Goal: Check status: Verify the current state of an ongoing process or item

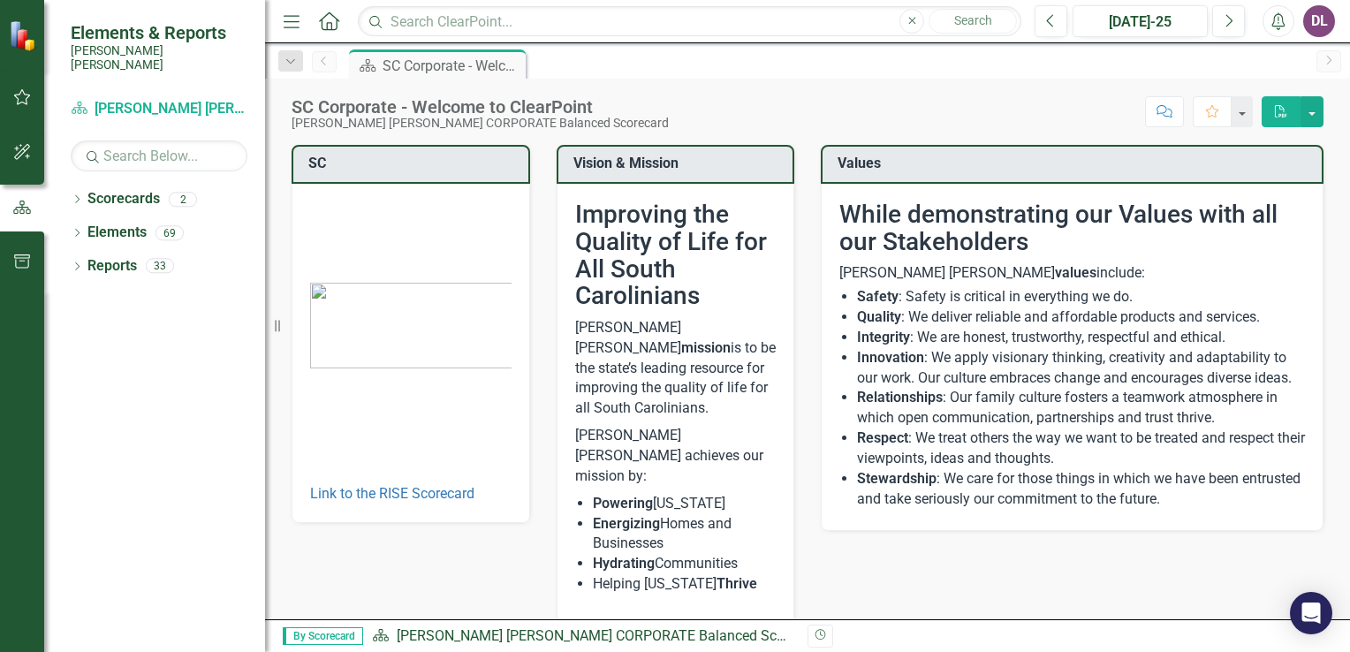
click at [1287, 23] on icon "Alerts" at bounding box center [1278, 21] width 19 height 18
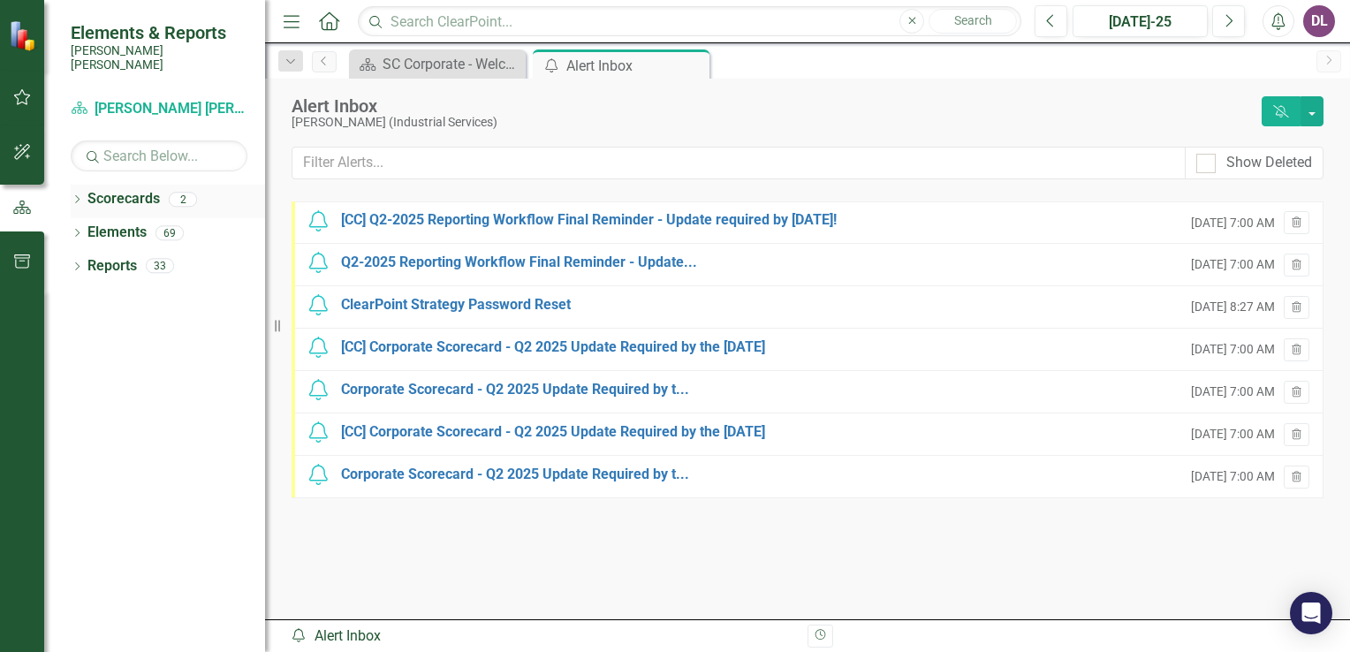
click at [145, 193] on link "Scorecards" at bounding box center [123, 199] width 72 height 20
click at [73, 196] on icon "Dropdown" at bounding box center [77, 201] width 12 height 10
click at [135, 223] on link "[PERSON_NAME] [PERSON_NAME] CORPORATE Balanced Scorecard" at bounding box center [181, 233] width 168 height 20
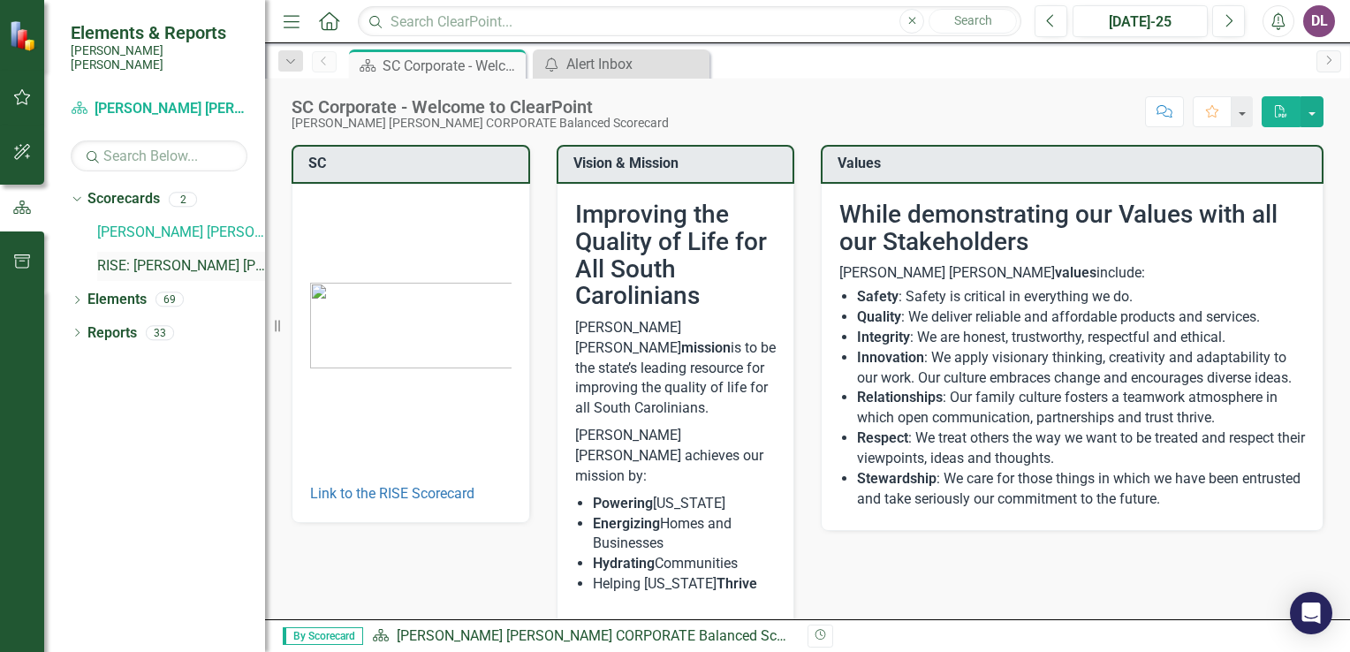
click at [187, 256] on link "RISE: [PERSON_NAME] [PERSON_NAME] Recognizing Innovation, Safety and Excellence" at bounding box center [181, 266] width 168 height 20
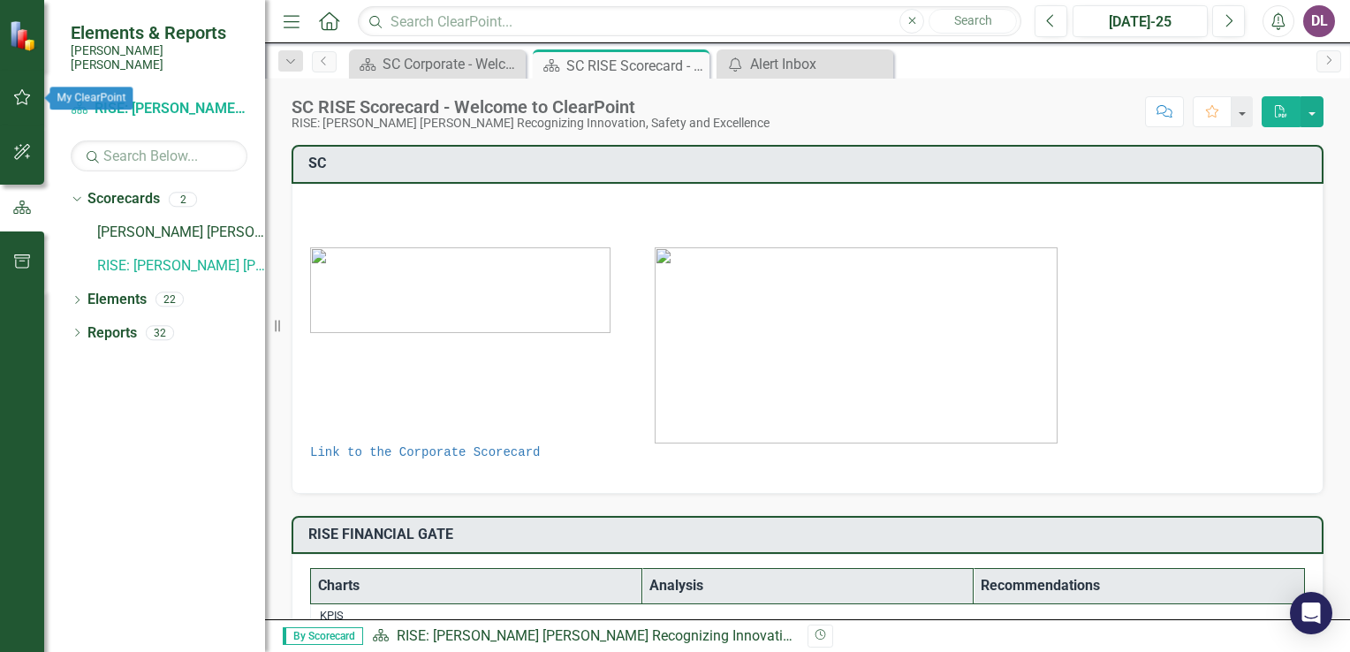
click at [27, 87] on button "button" at bounding box center [23, 98] width 40 height 37
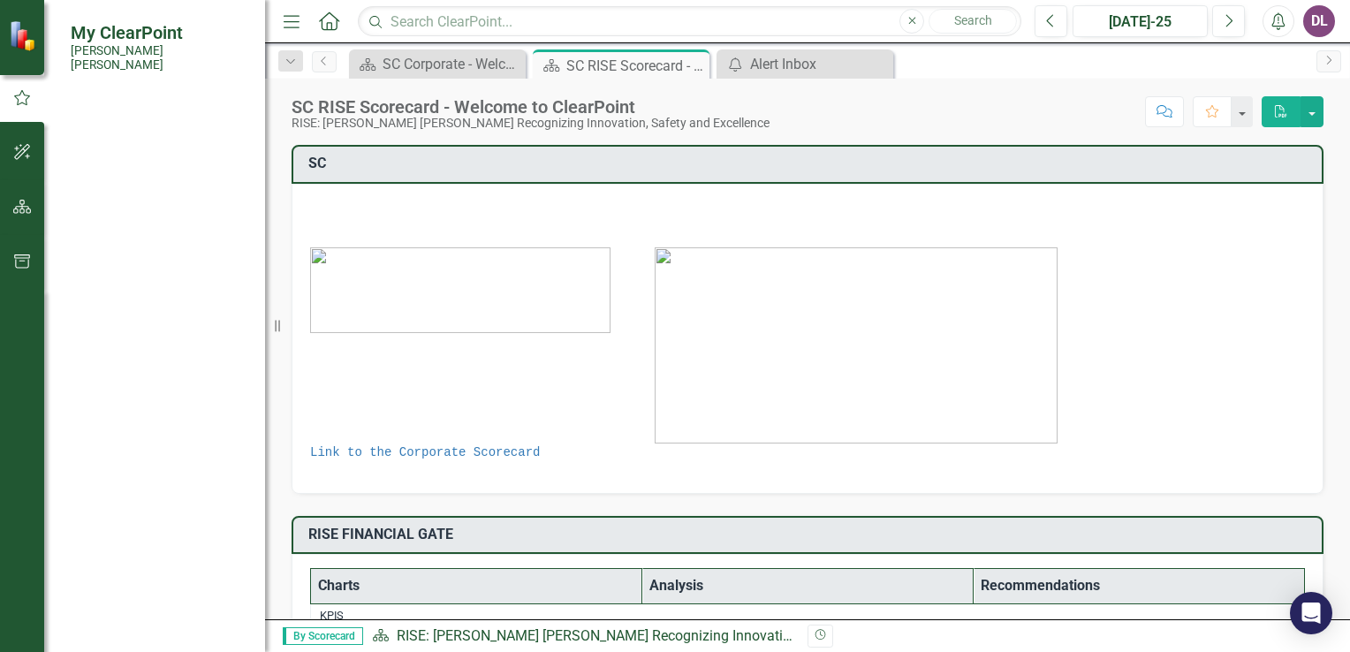
click at [140, 302] on link "My Approvals" at bounding box center [114, 310] width 86 height 20
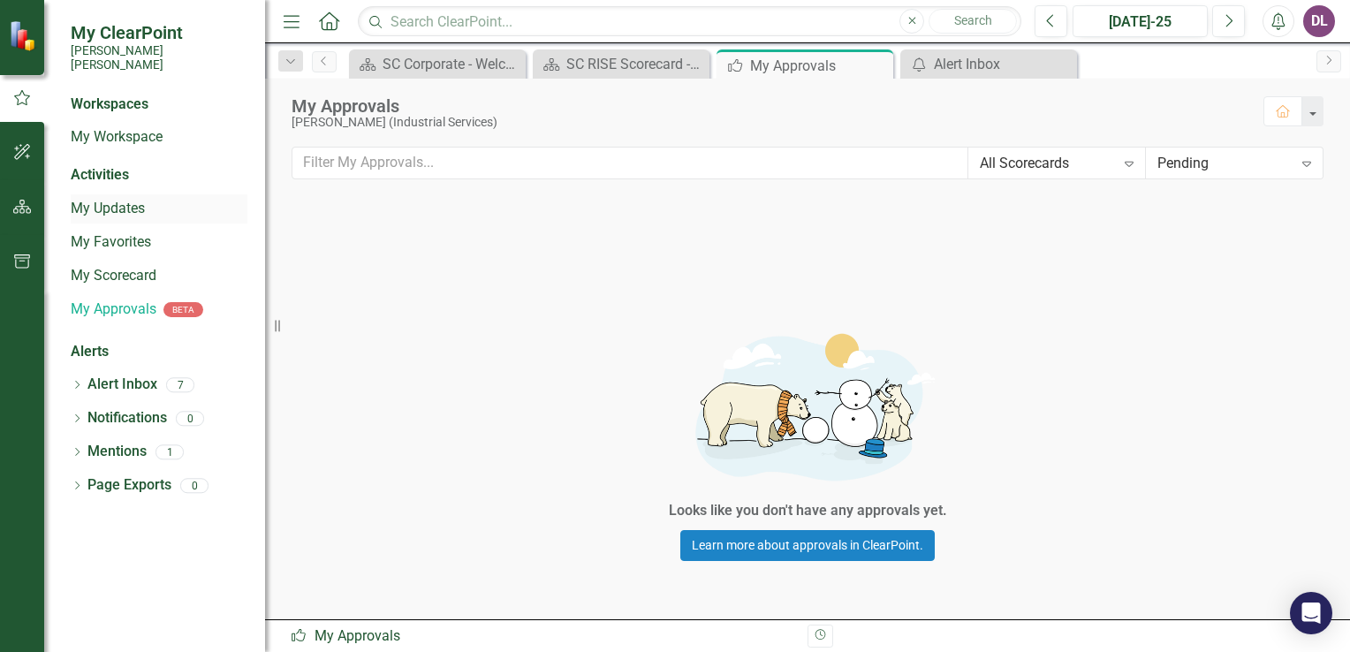
click at [118, 199] on link "My Updates" at bounding box center [159, 209] width 177 height 20
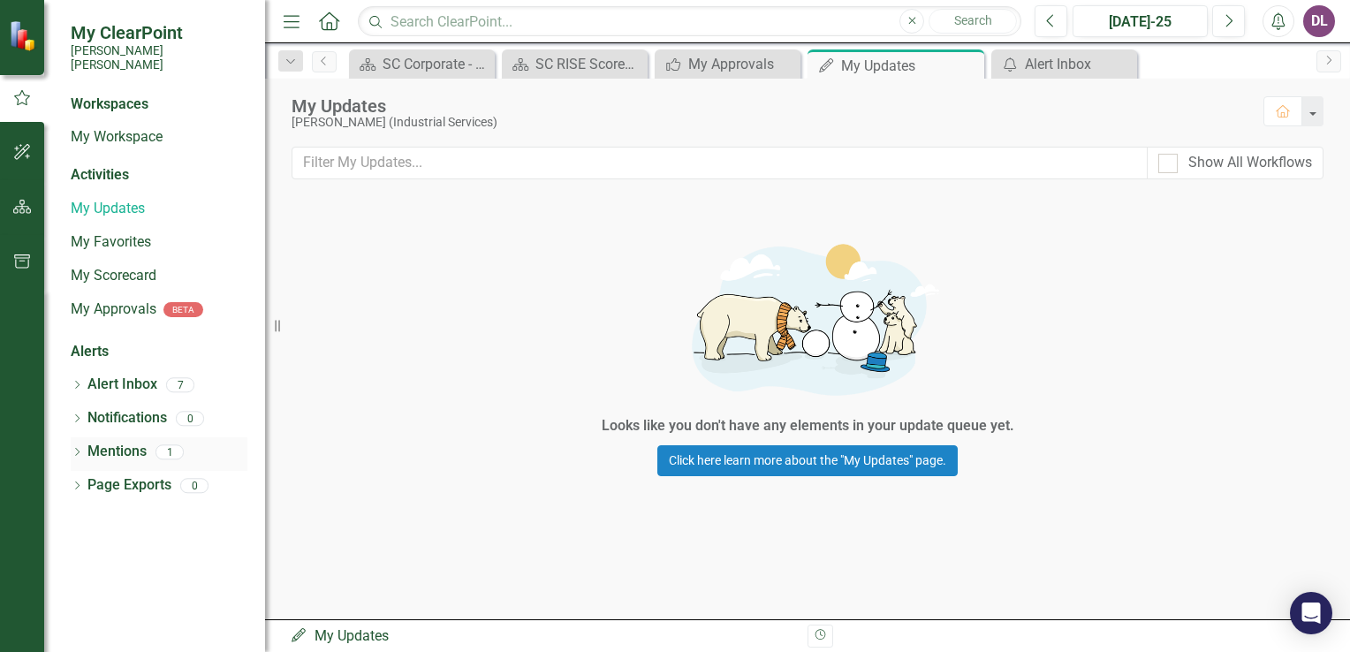
click at [122, 442] on link "Mentions" at bounding box center [116, 452] width 59 height 20
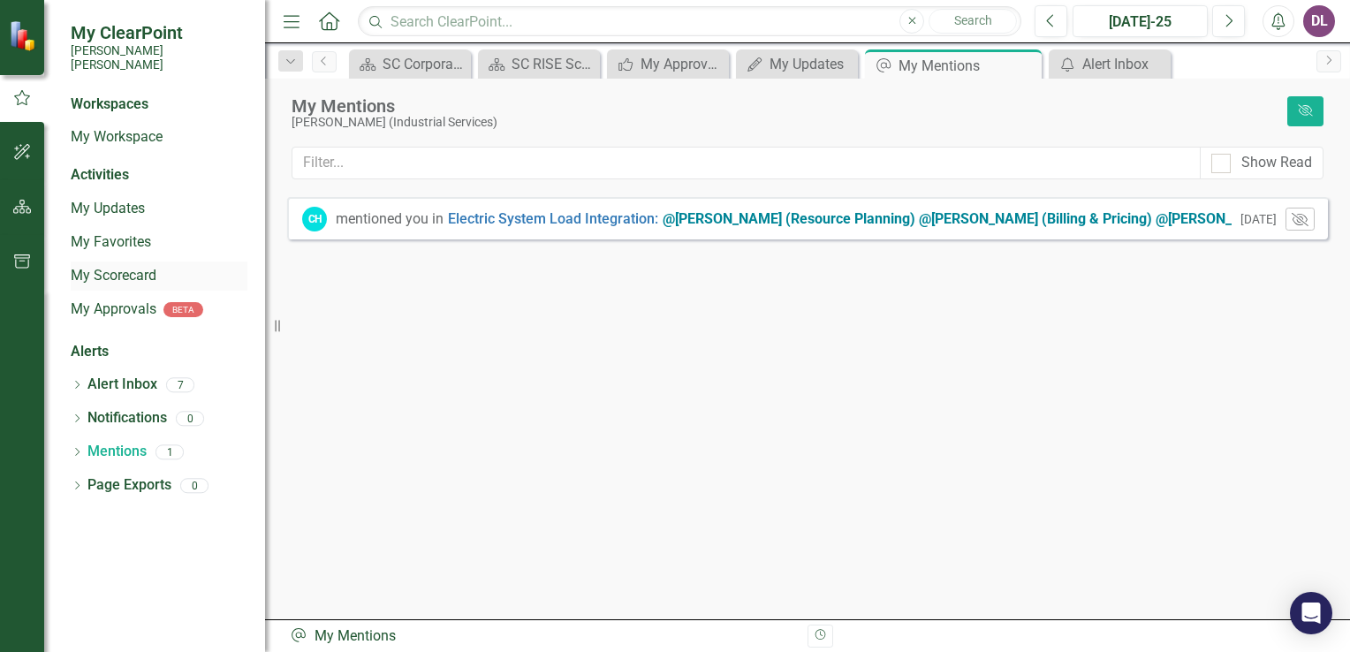
click at [140, 266] on link "My Scorecard" at bounding box center [159, 276] width 177 height 20
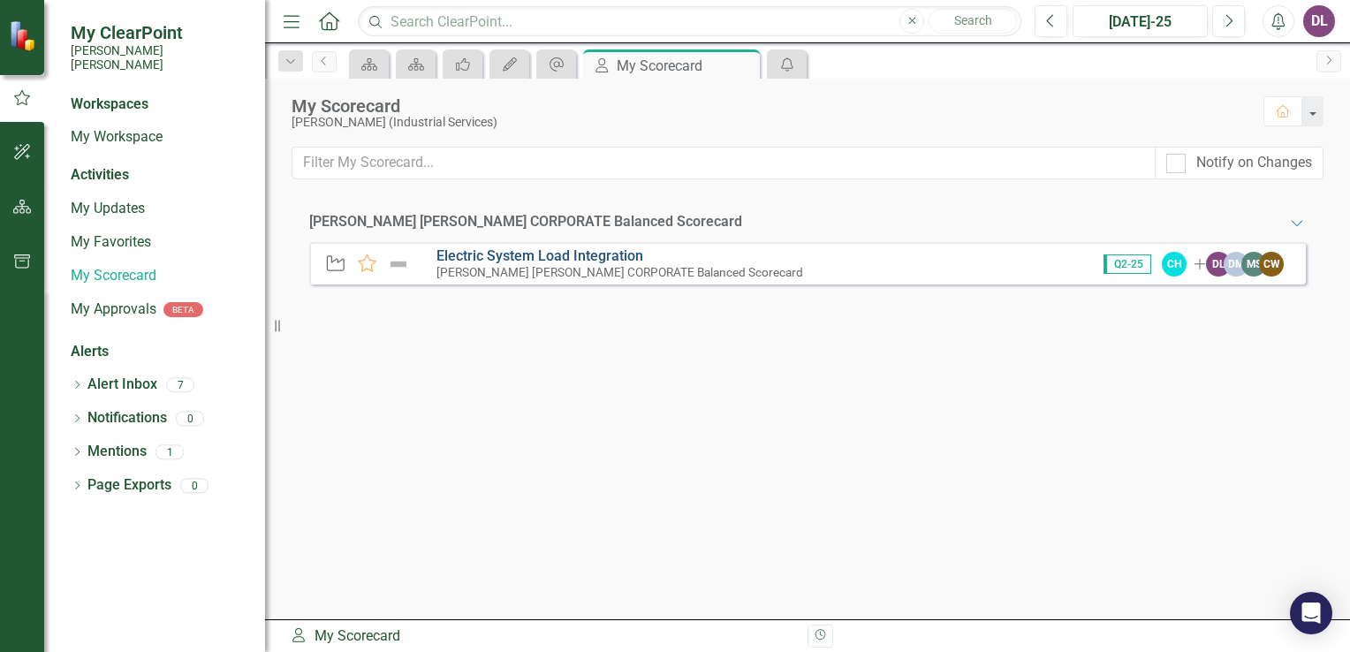
click at [537, 256] on link "Electric System Load Integration" at bounding box center [540, 255] width 207 height 17
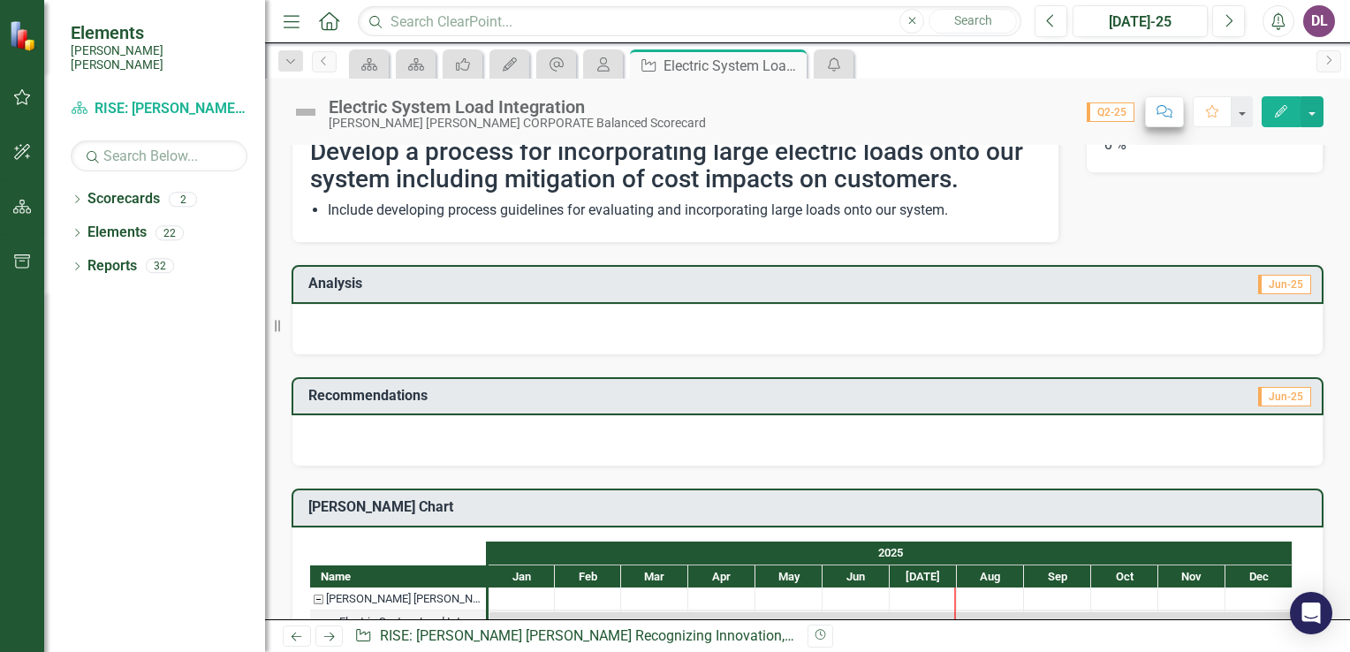
scroll to position [88, 0]
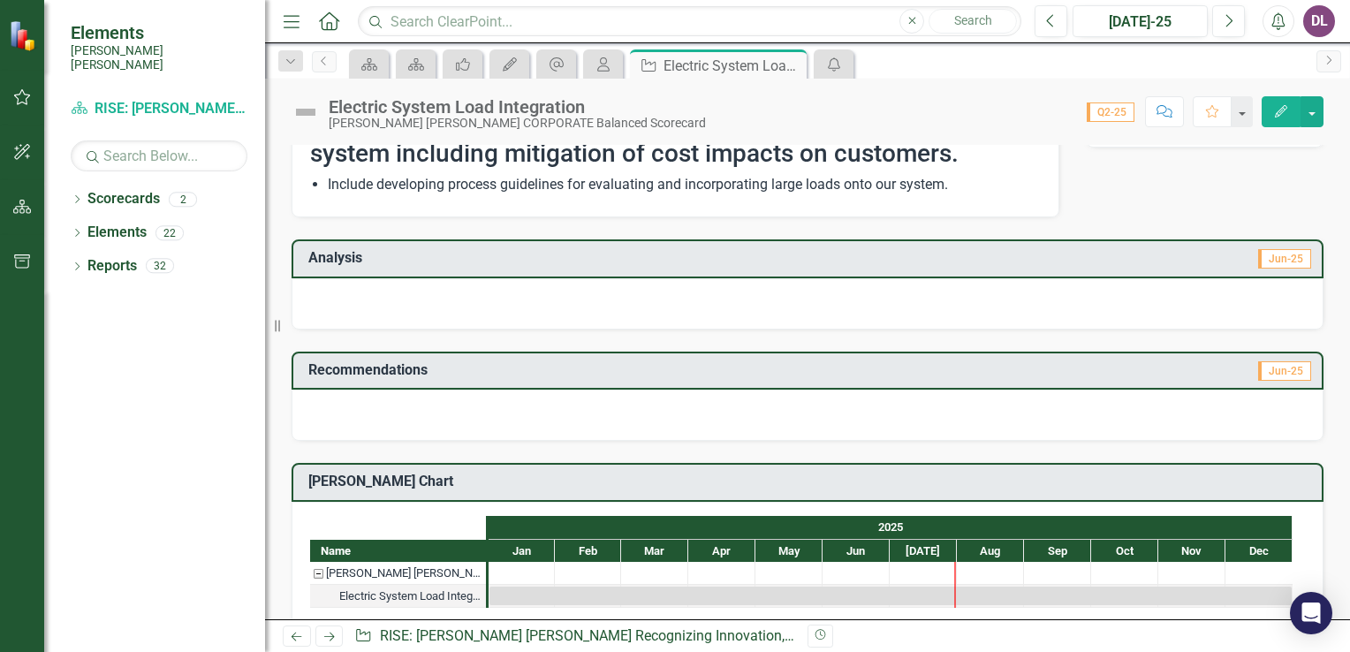
click at [1106, 114] on span "Q2-25" at bounding box center [1111, 111] width 48 height 19
click at [1316, 113] on button "button" at bounding box center [1312, 111] width 23 height 31
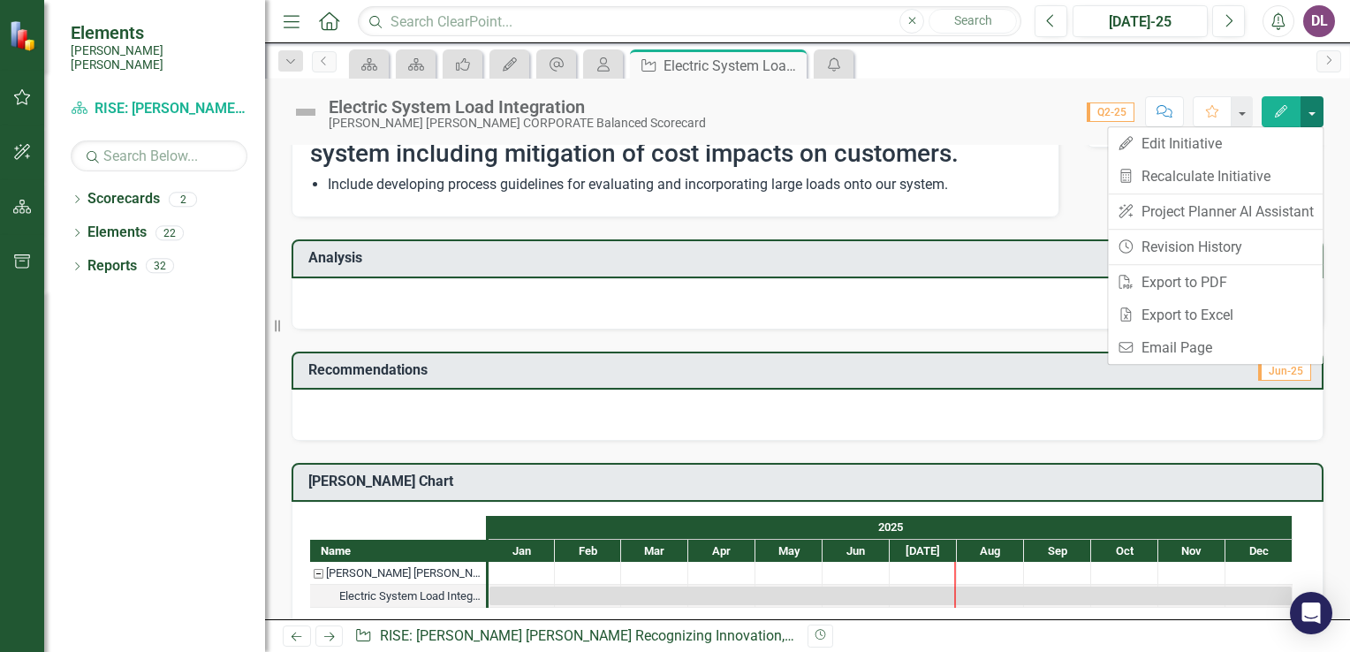
click at [1316, 113] on button "button" at bounding box center [1312, 111] width 23 height 31
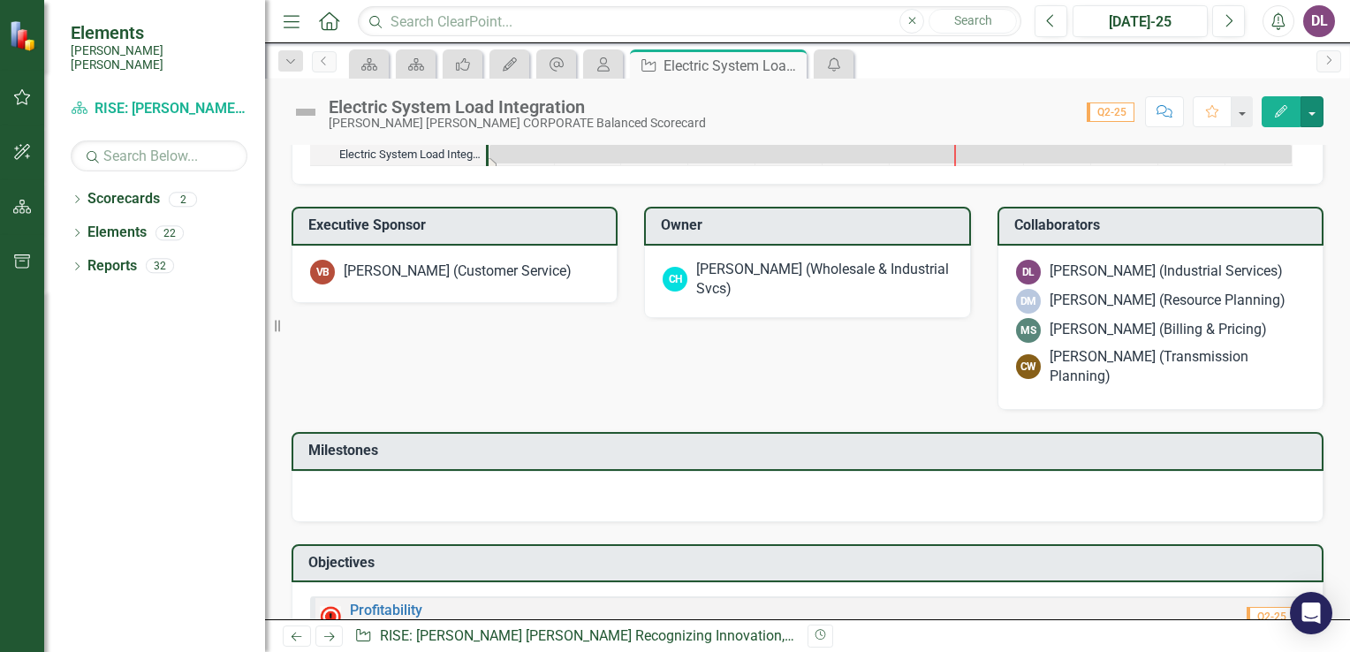
scroll to position [615, 0]
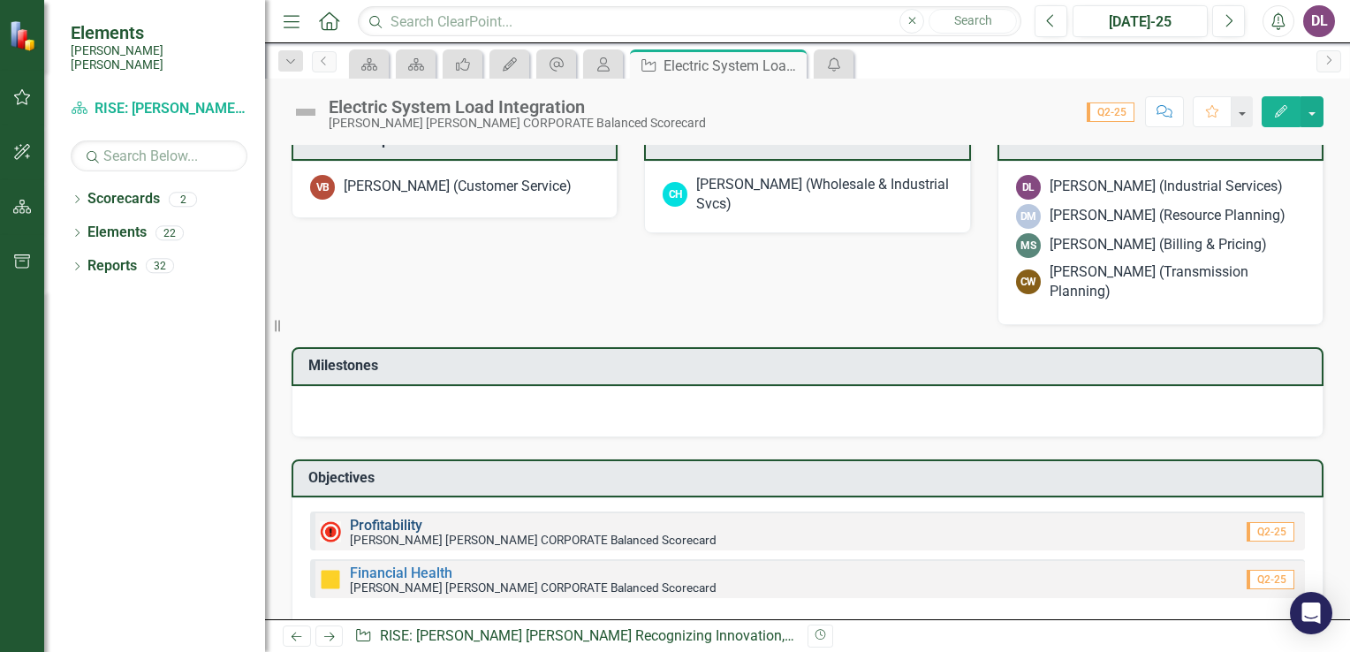
click at [399, 517] on link "Profitability" at bounding box center [386, 525] width 72 height 17
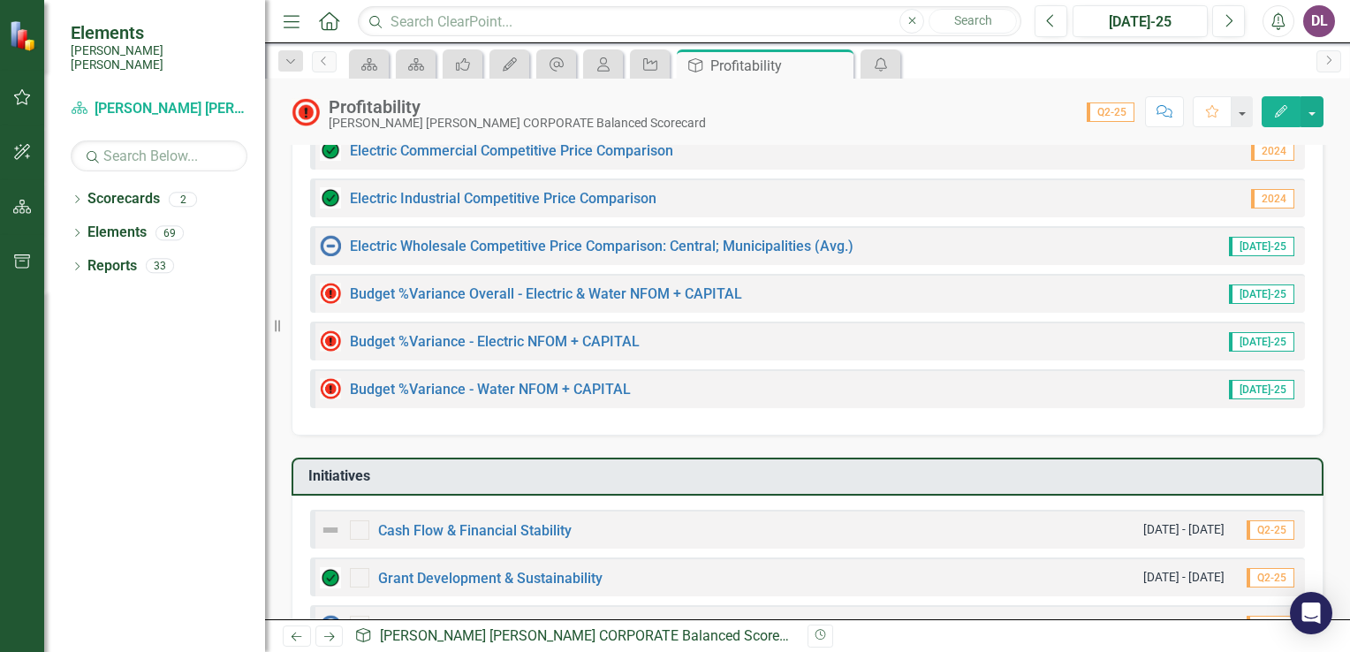
scroll to position [265, 0]
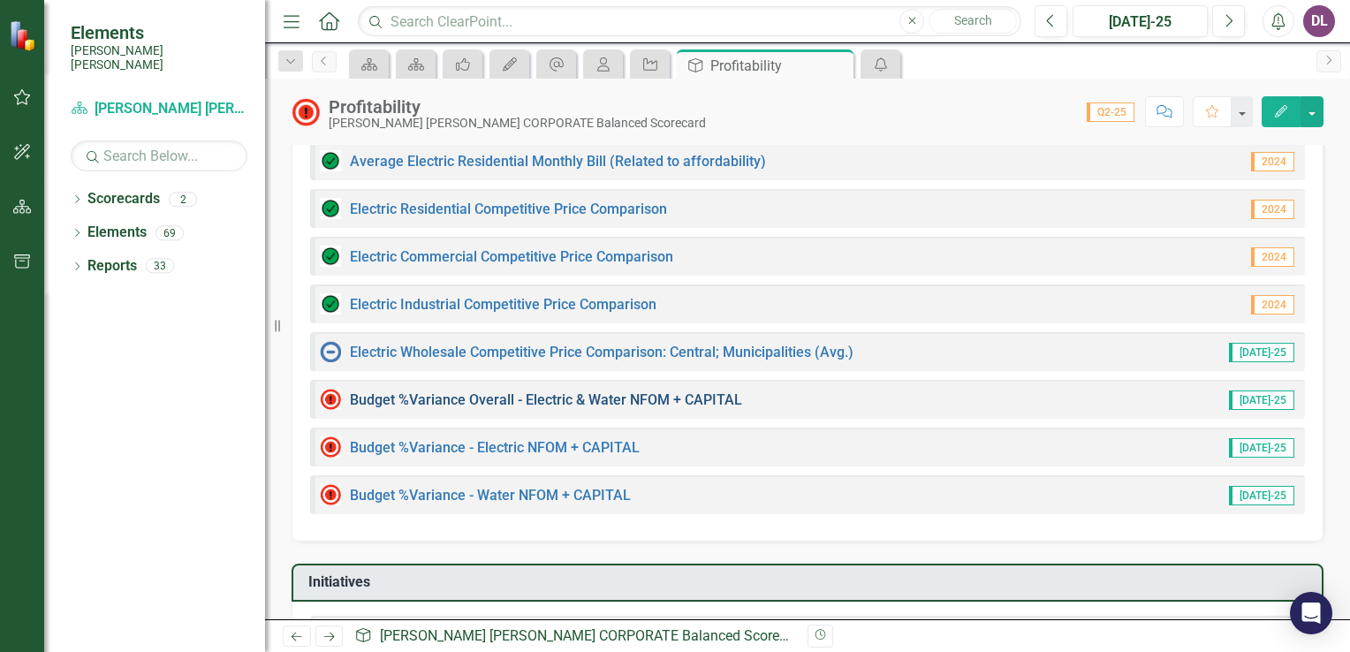
click at [414, 402] on link "Budget %Variance Overall - Electric & Water NFOM + CAPITAL" at bounding box center [546, 399] width 392 height 17
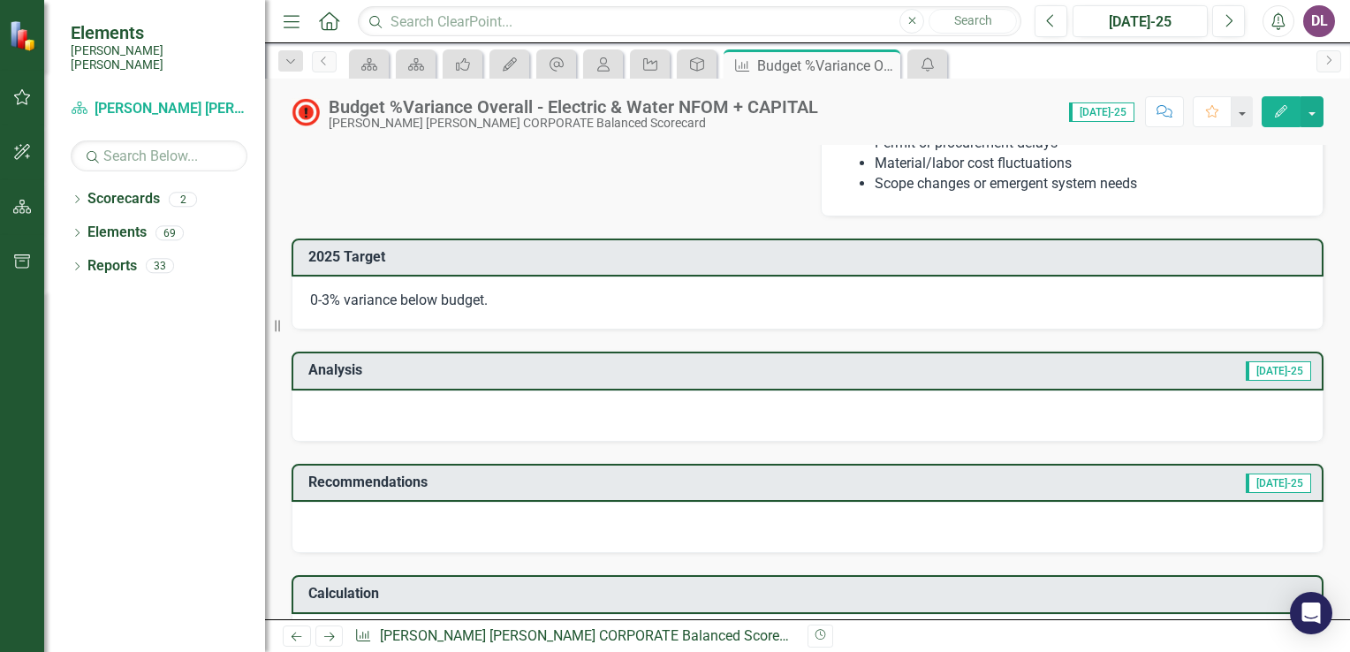
scroll to position [1545, 0]
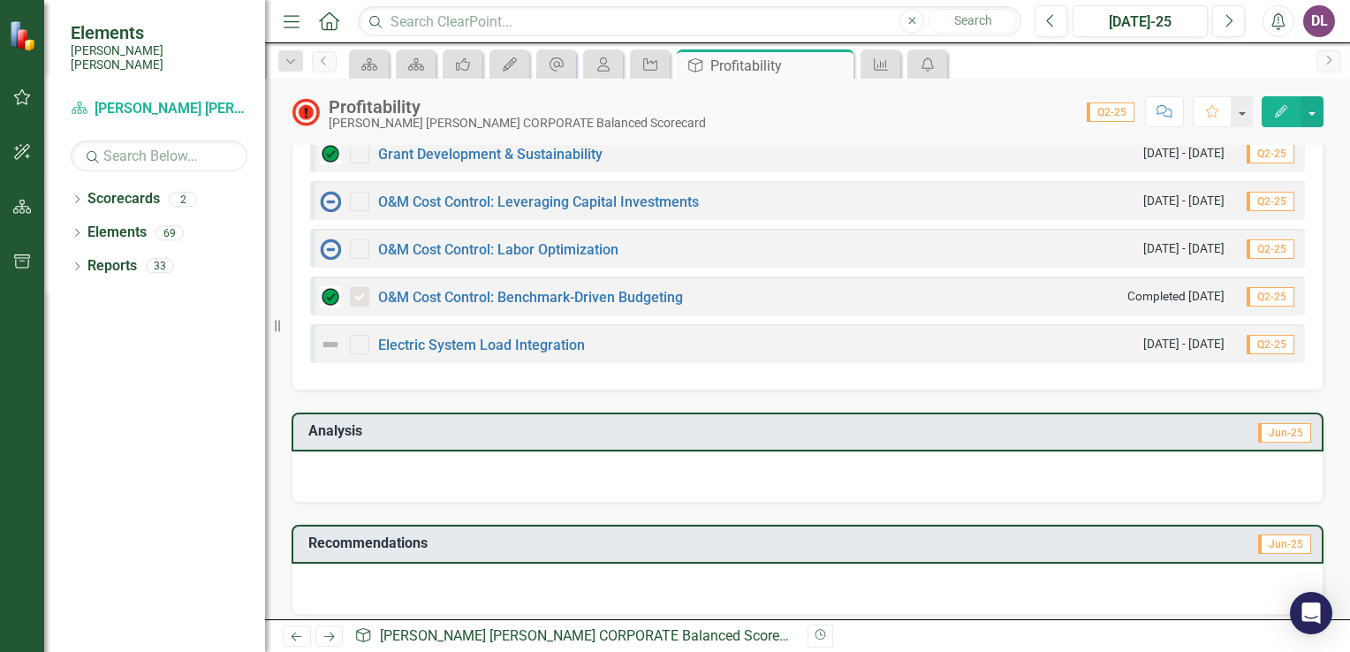
scroll to position [802, 0]
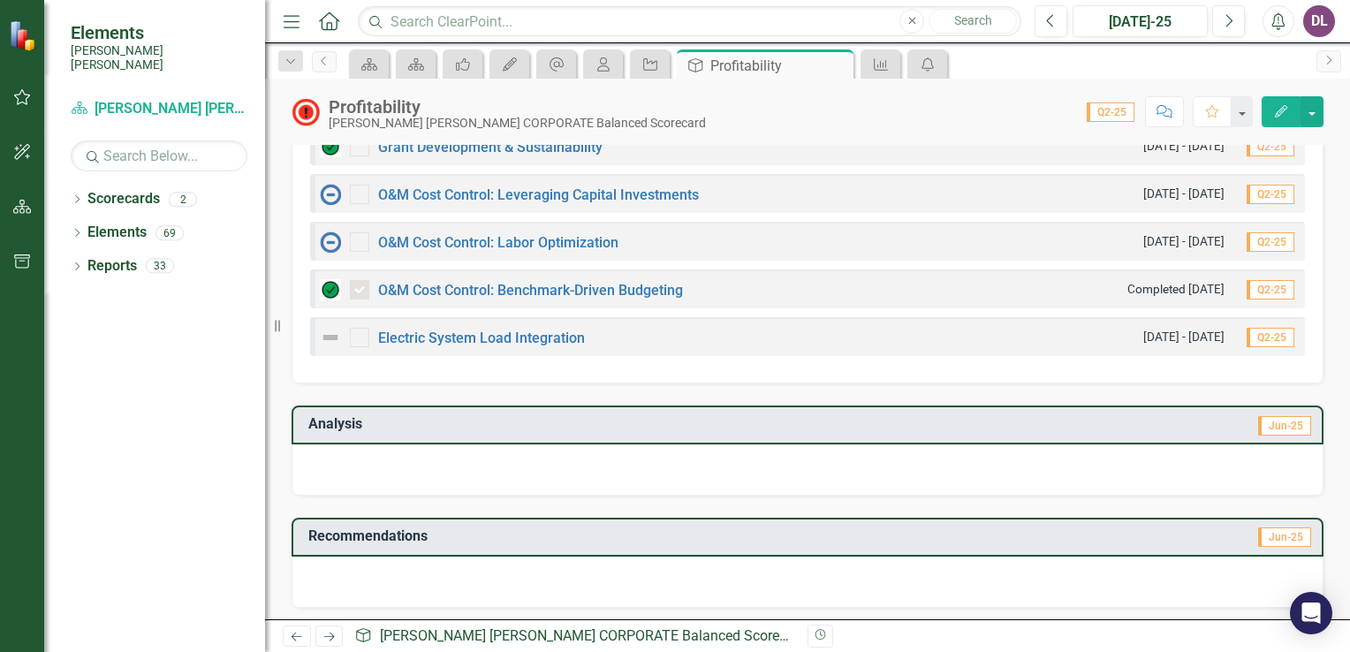
click at [327, 642] on icon "Next" at bounding box center [329, 636] width 15 height 11
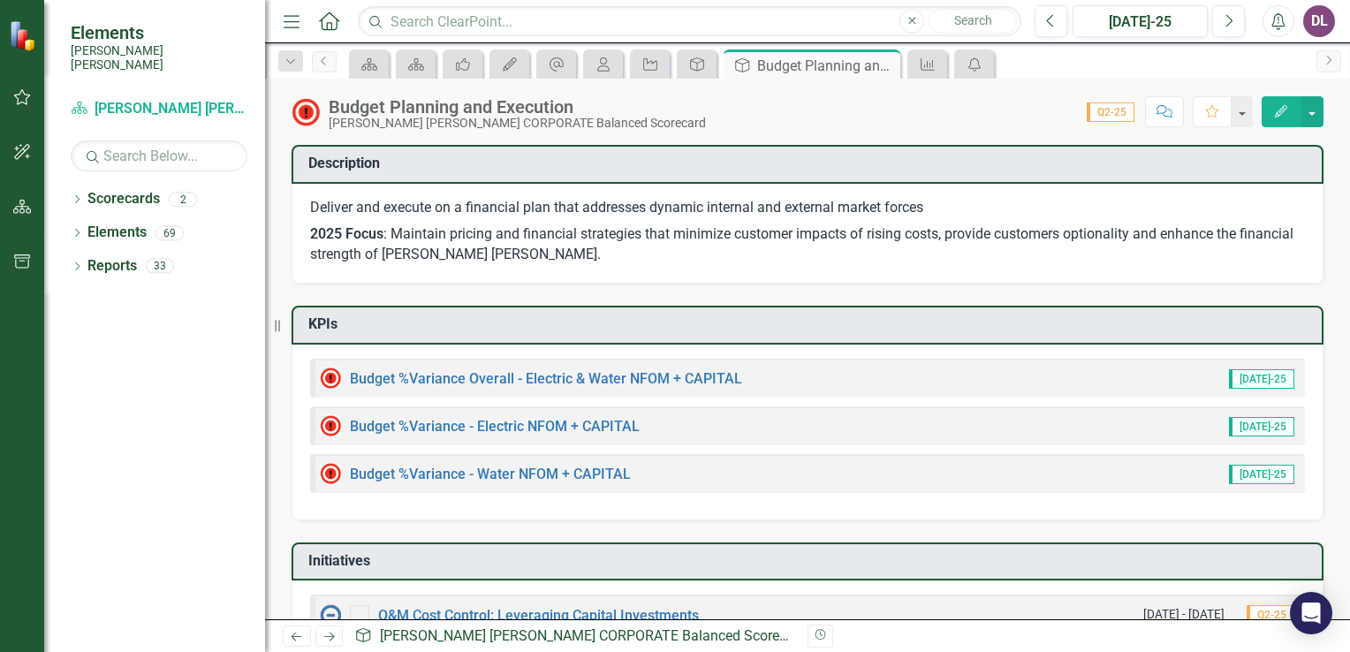
checkbox input "true"
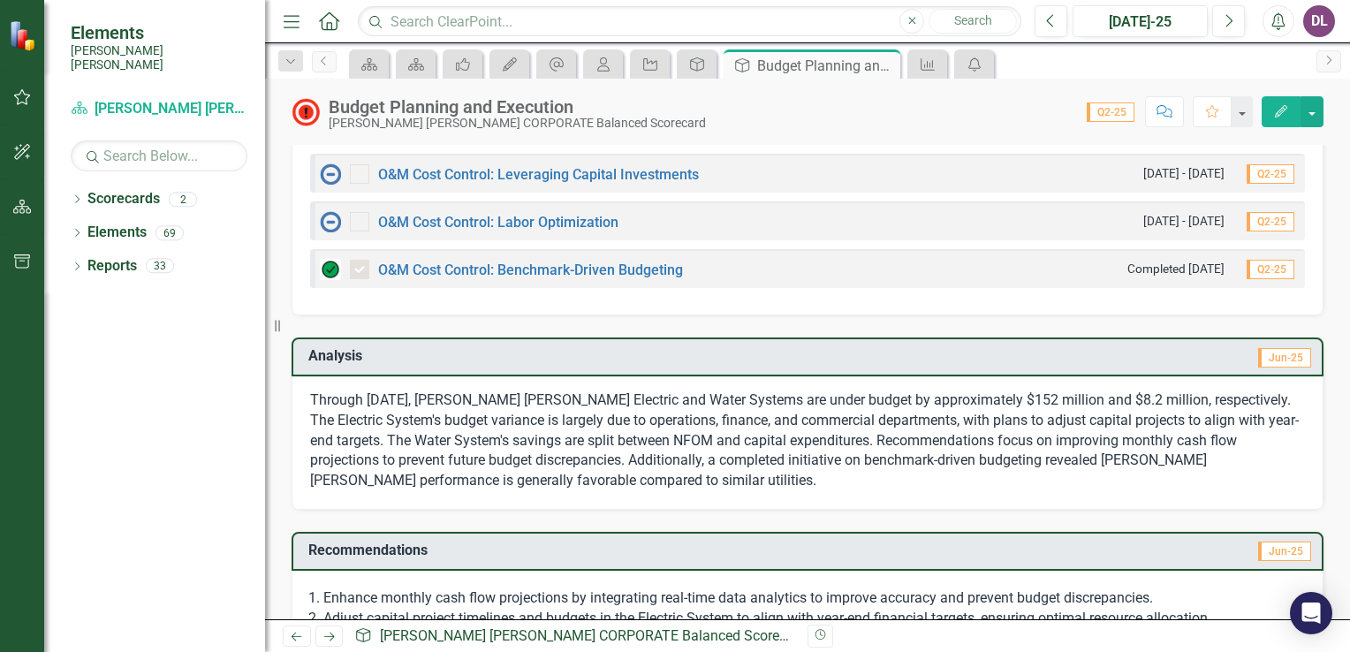
scroll to position [503, 0]
